Goal: Task Accomplishment & Management: Manage account settings

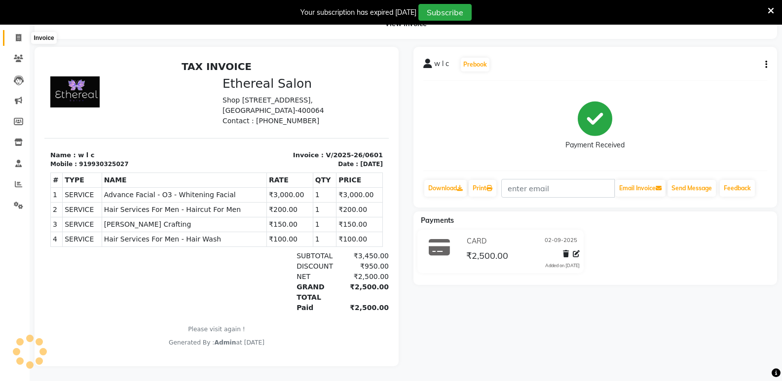
click at [14, 35] on span at bounding box center [18, 38] width 17 height 11
select select "service"
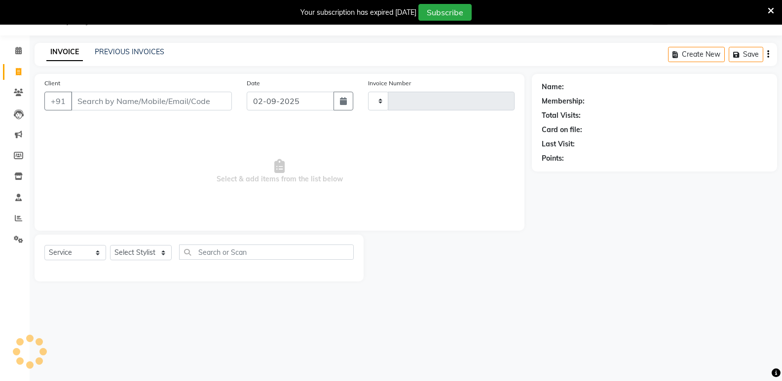
scroll to position [25, 0]
click at [772, 9] on icon at bounding box center [771, 10] width 6 height 9
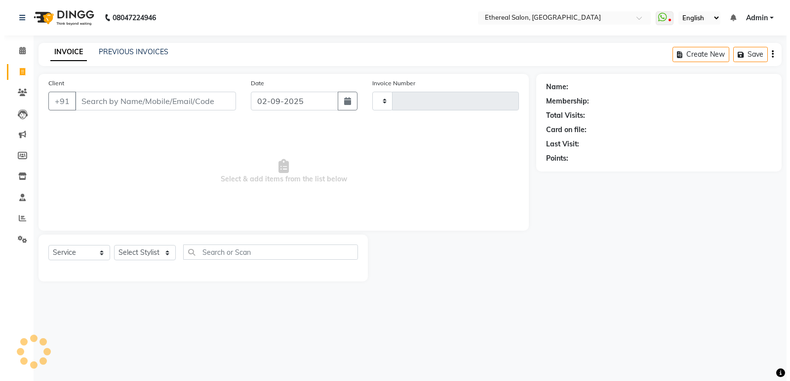
scroll to position [0, 0]
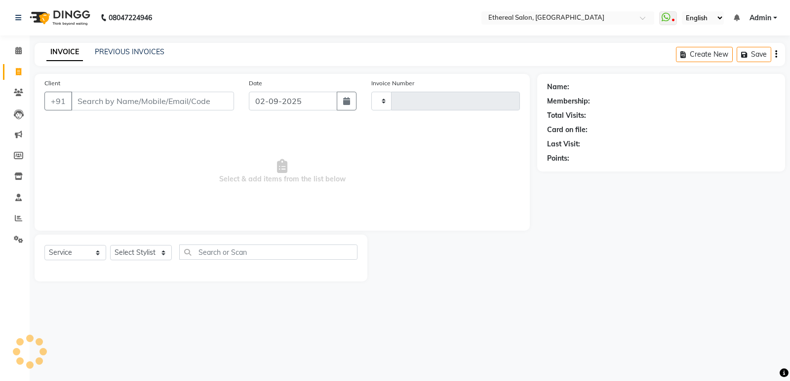
type input "0602"
select select "533"
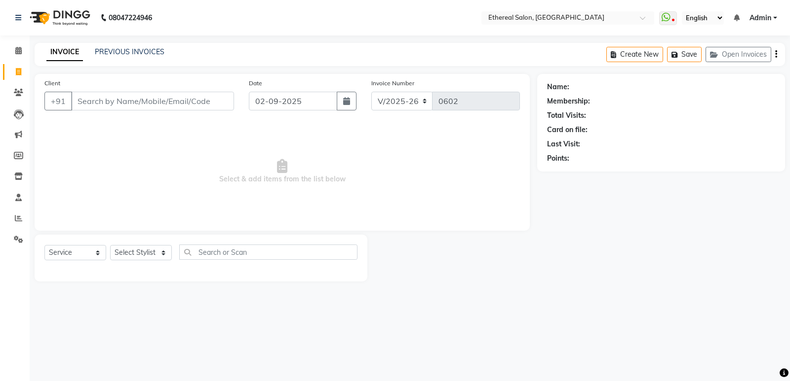
click at [223, 18] on nav "08047224946 Select Location × Ethereal Salon, Malad WhatsApp Status ✕ Status: D…" at bounding box center [395, 18] width 790 height 36
click at [95, 105] on input "Client" at bounding box center [152, 101] width 163 height 19
click at [67, 256] on select "Select Service Product Membership Package Voucher Prepaid Gift Card" at bounding box center [75, 252] width 62 height 15
click at [23, 94] on icon at bounding box center [18, 92] width 9 height 7
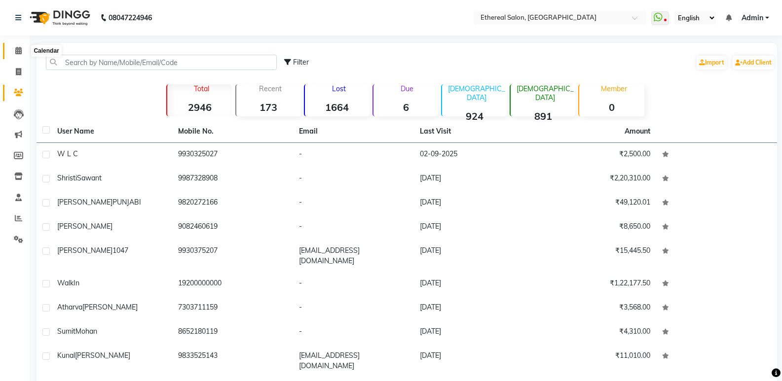
click at [20, 47] on icon at bounding box center [18, 50] width 6 height 7
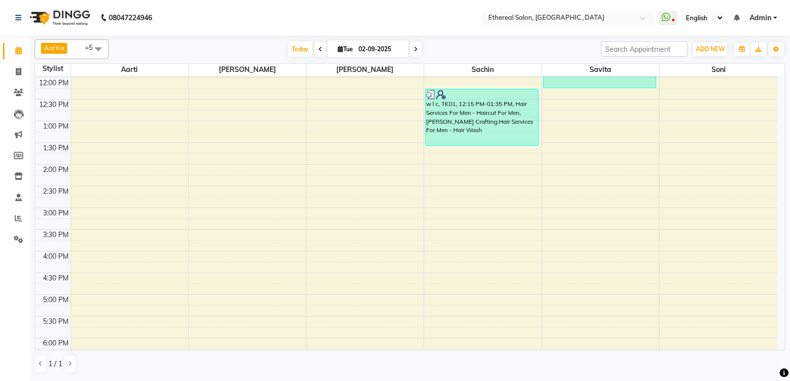
scroll to position [247, 0]
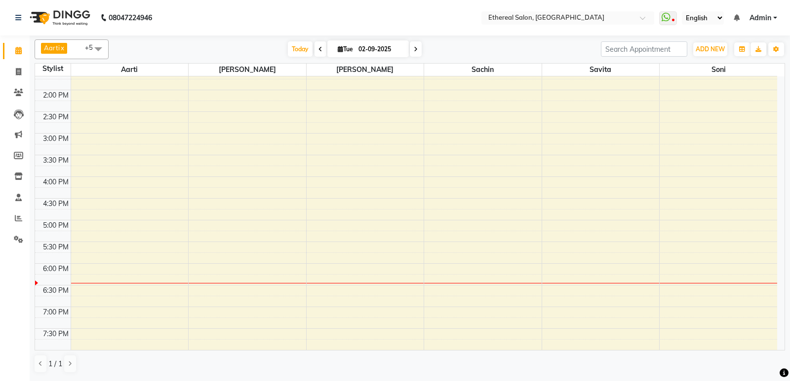
click at [256, 239] on div "8:00 AM 8:30 AM 9:00 AM 9:30 AM 10:00 AM 10:30 AM 11:00 AM 11:30 AM 12:00 PM 12…" at bounding box center [406, 155] width 742 height 651
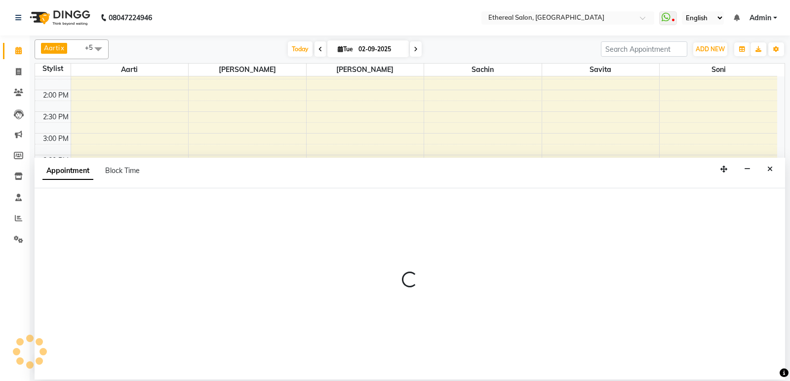
select select "6947"
select select "1035"
select select "tentative"
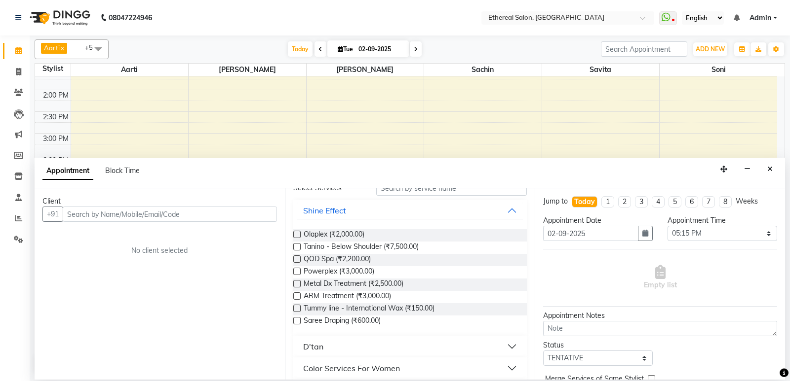
scroll to position [148, 0]
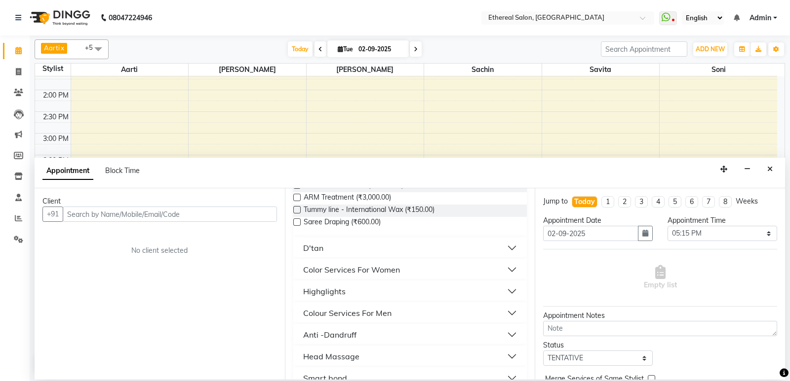
click at [385, 269] on div "Color Services For Women" at bounding box center [351, 270] width 97 height 12
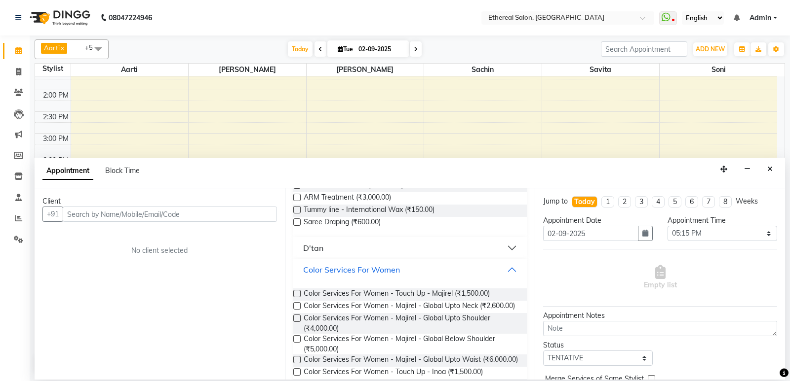
scroll to position [296, 0]
click at [17, 19] on icon at bounding box center [18, 17] width 6 height 7
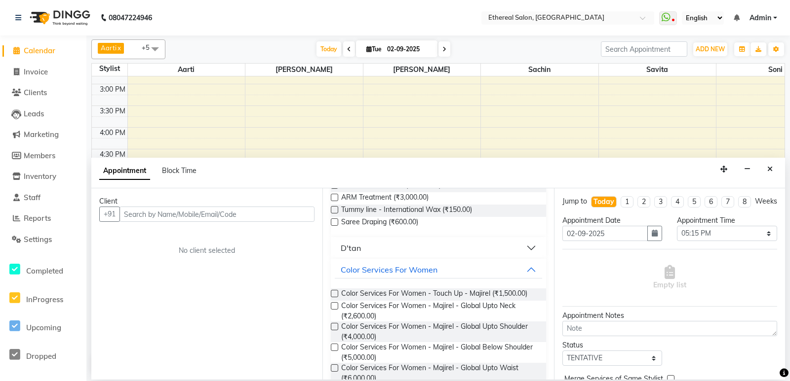
click at [28, 53] on span "Calendar" at bounding box center [40, 50] width 32 height 9
click at [255, 139] on div "8:00 AM 8:30 AM 9:00 AM 9:30 AM 10:00 AM 10:30 AM 11:00 AM 11:30 AM 12:00 PM 12…" at bounding box center [463, 105] width 742 height 651
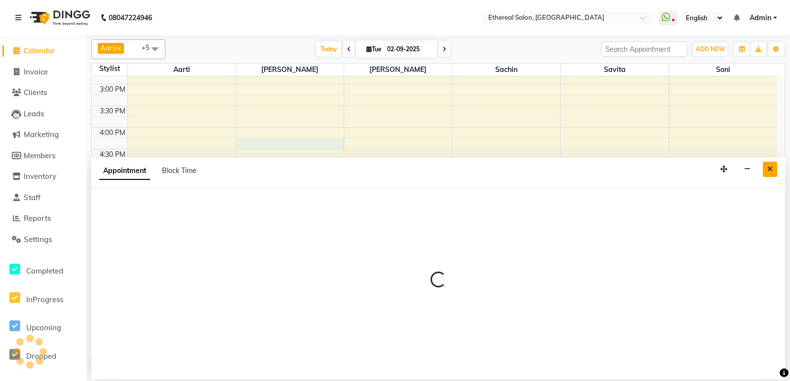
select select "6947"
select select "975"
select select "tentative"
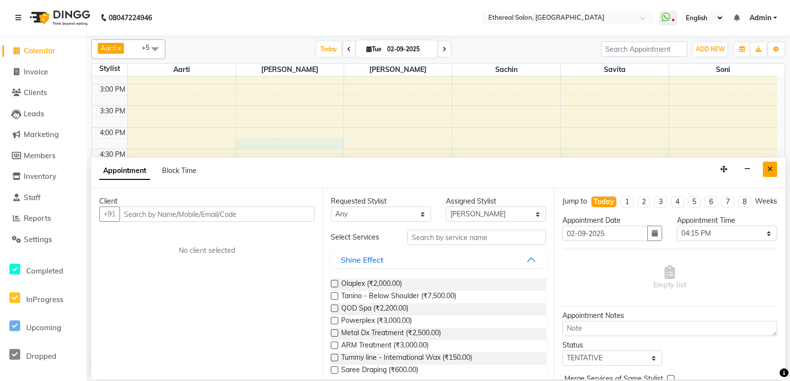
click at [766, 171] on button "Close" at bounding box center [769, 169] width 14 height 15
